Goal: Obtain resource: Download file/media

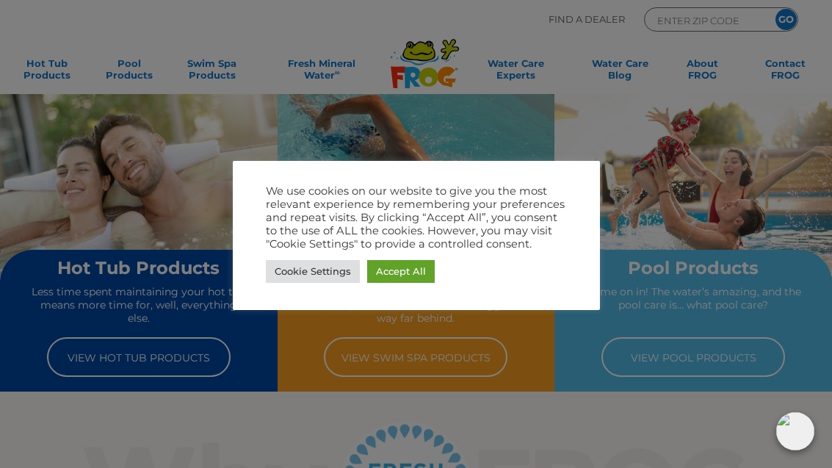
click at [402, 249] on div "We use cookies on our website to give you the most relevant experience by remem…" at bounding box center [416, 217] width 301 height 66
click at [395, 253] on div "We use cookies on our website to give you the most relevant experience by remem…" at bounding box center [416, 235] width 301 height 102
click at [401, 272] on link "Accept All" at bounding box center [401, 271] width 68 height 23
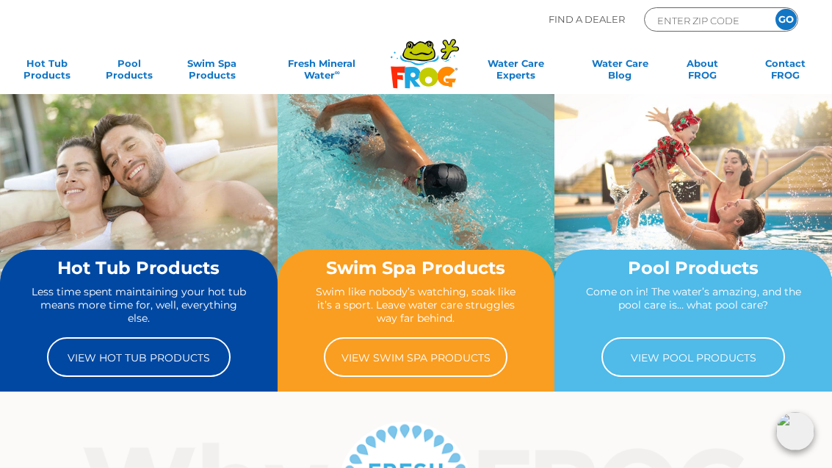
click at [134, 366] on link "View Hot Tub Products" at bounding box center [139, 357] width 184 height 40
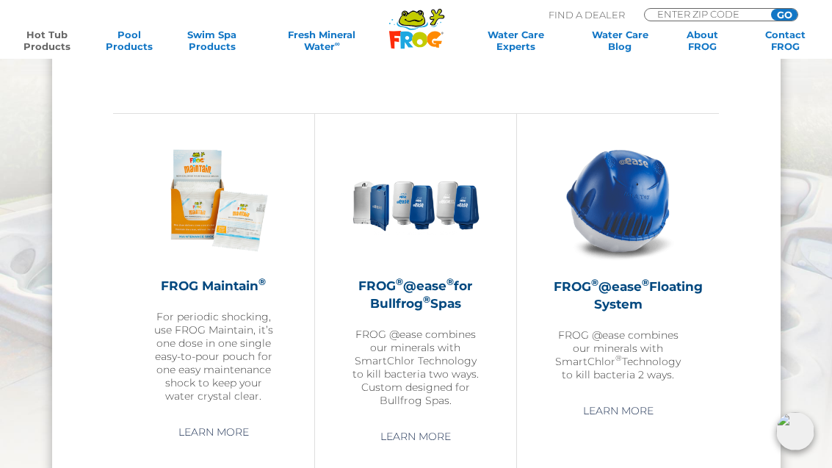
scroll to position [1335, 0]
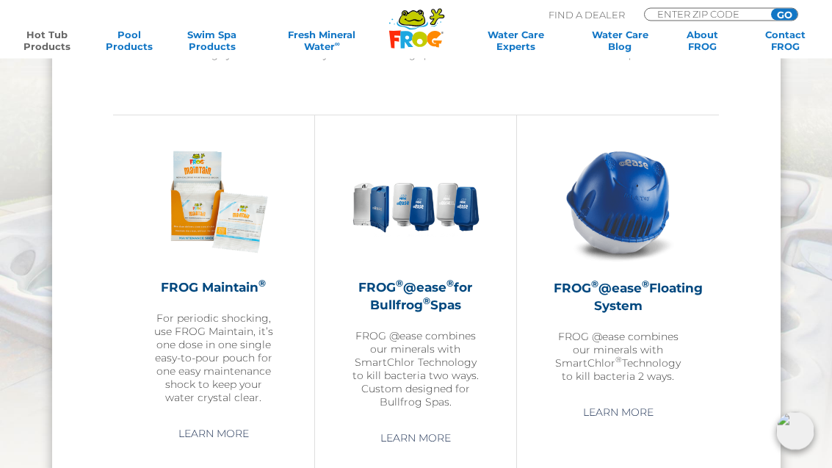
click at [644, 242] on img at bounding box center [618, 202] width 129 height 129
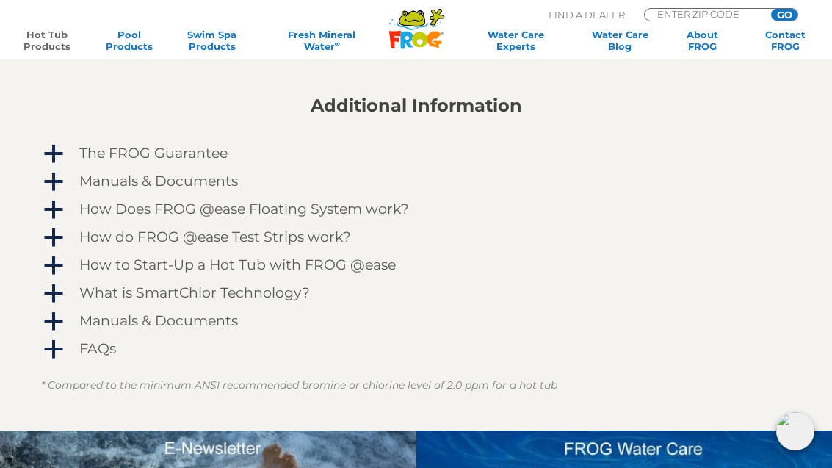
scroll to position [1195, 0]
click at [57, 212] on span "a" at bounding box center [54, 210] width 22 height 22
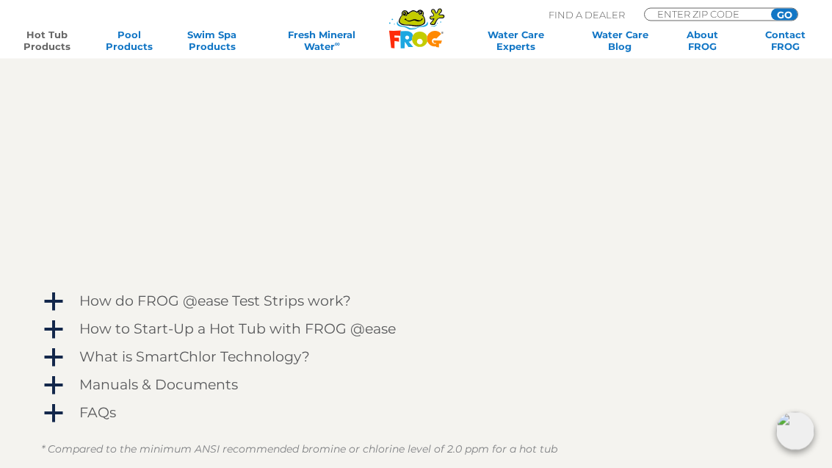
scroll to position [1525, 0]
click at [65, 389] on link "a Manuals & Documents" at bounding box center [416, 385] width 751 height 24
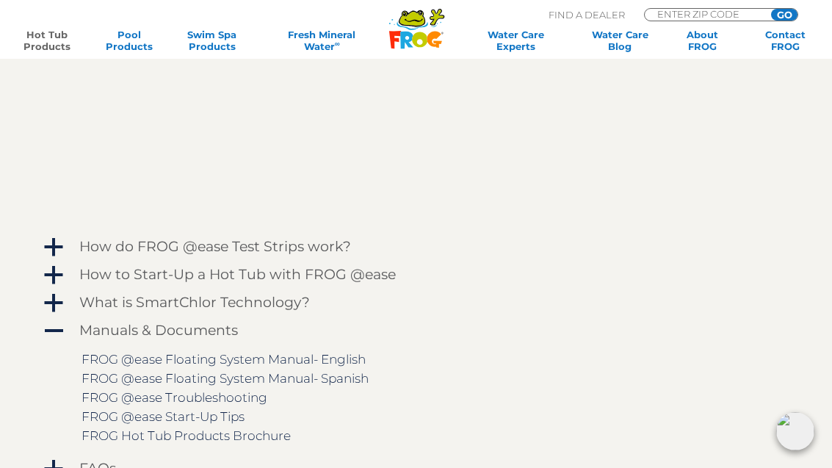
scroll to position [1594, 0]
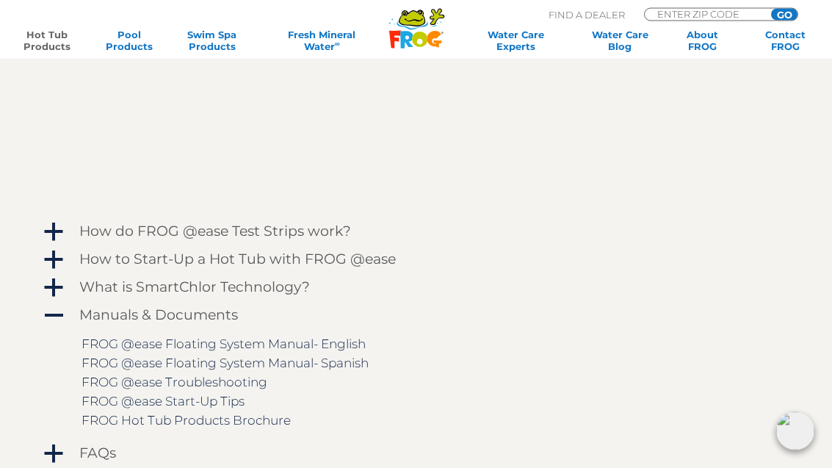
click at [131, 350] on link "FROG @ease Floating System Manual- English" at bounding box center [224, 344] width 284 height 15
